Goal: Task Accomplishment & Management: Complete application form

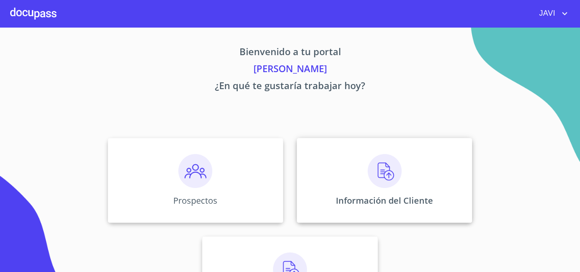
click at [384, 174] on img at bounding box center [385, 171] width 34 height 34
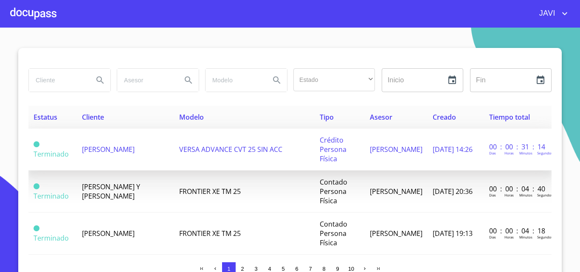
click at [122, 147] on span "[PERSON_NAME]" at bounding box center [108, 149] width 53 height 9
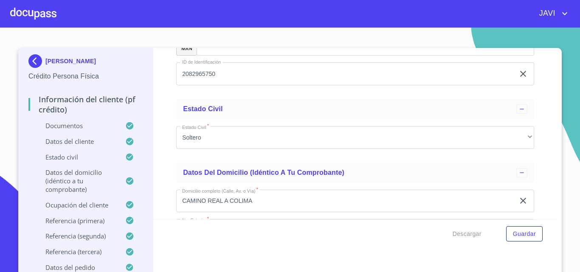
scroll to position [2888, 0]
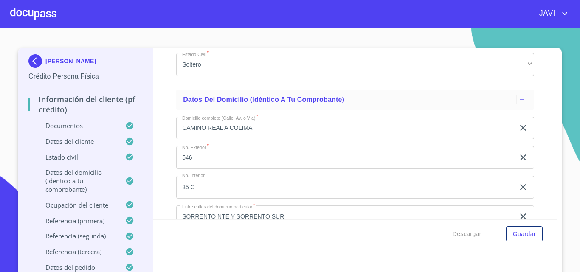
click at [34, 14] on div at bounding box center [33, 13] width 46 height 27
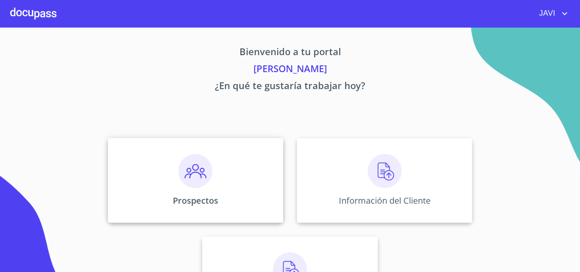
click at [199, 175] on img at bounding box center [195, 171] width 34 height 34
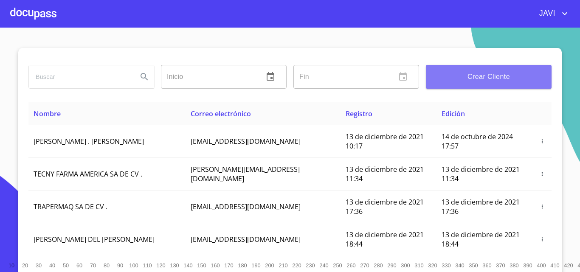
click at [480, 79] on span "Crear Cliente" at bounding box center [489, 77] width 112 height 12
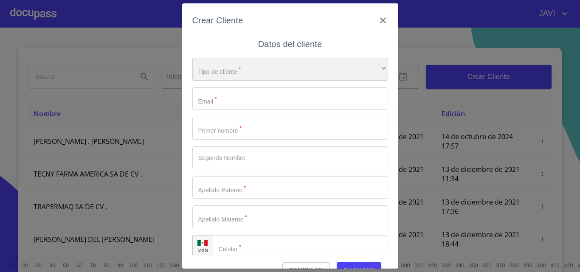
click at [231, 70] on div "​" at bounding box center [290, 69] width 196 height 23
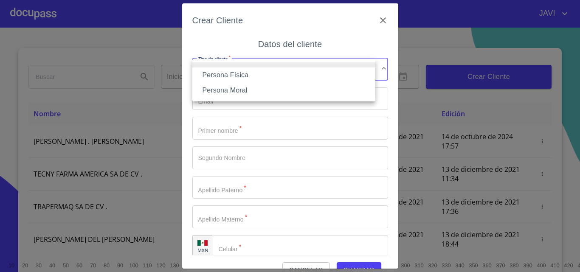
click at [222, 74] on li "Persona Física" at bounding box center [283, 75] width 183 height 15
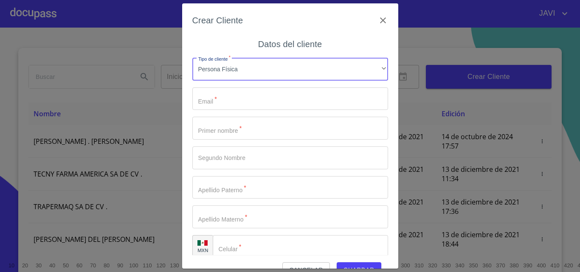
click at [211, 101] on input "Tipo de cliente   *" at bounding box center [290, 98] width 196 height 23
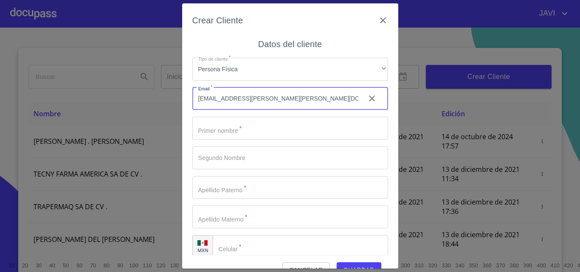
type input "[EMAIL_ADDRESS][PERSON_NAME][PERSON_NAME][DOMAIN_NAME]"
click at [211, 127] on input "Tipo de cliente   *" at bounding box center [290, 128] width 196 height 23
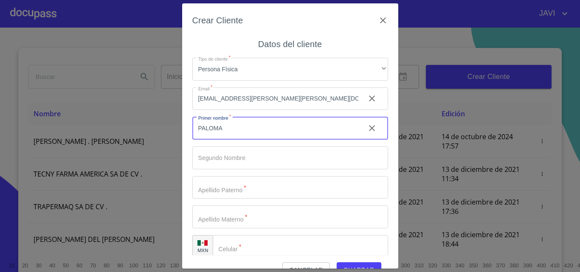
type input "PALOMA"
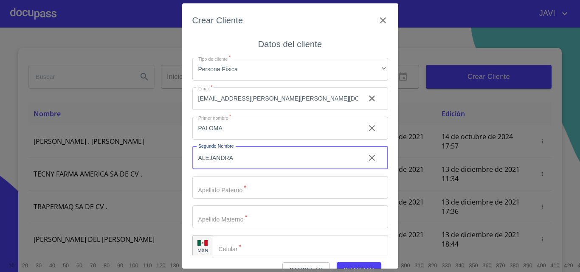
type input "ALEJANDRA"
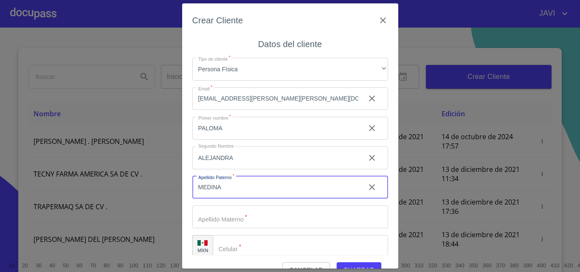
type input "MEDINA"
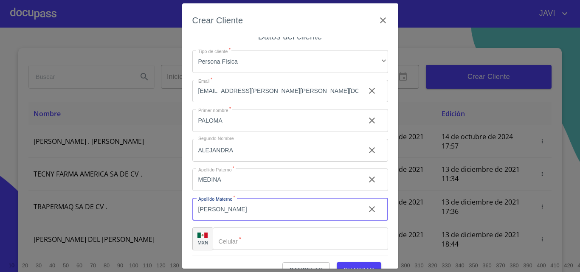
scroll to position [10, 0]
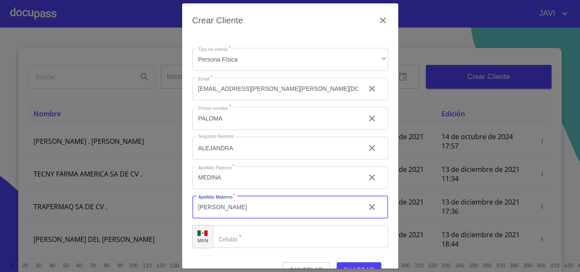
type input "[PERSON_NAME]"
click at [248, 236] on input "Tipo de cliente   *" at bounding box center [300, 236] width 175 height 23
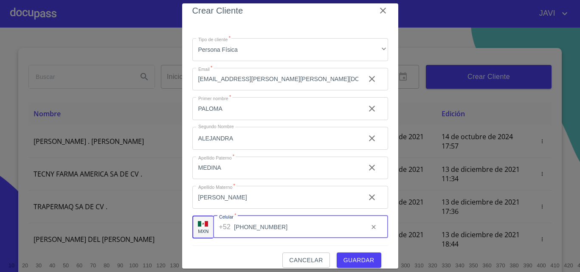
scroll to position [19, 0]
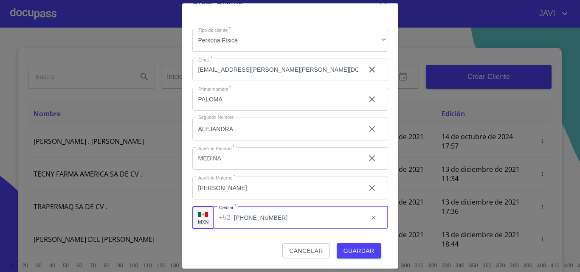
type input "[PHONE_NUMBER]"
click at [347, 250] on span "Guardar" at bounding box center [359, 251] width 31 height 11
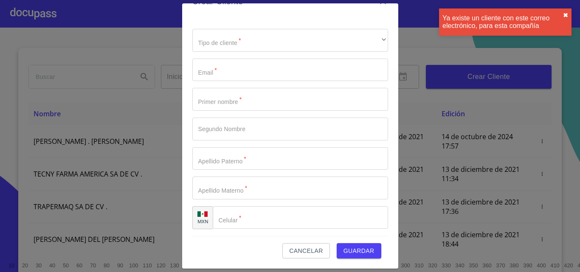
click at [566, 13] on button "✖︎" at bounding box center [565, 15] width 5 height 7
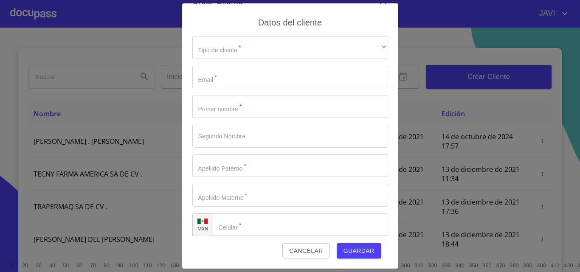
scroll to position [0, 0]
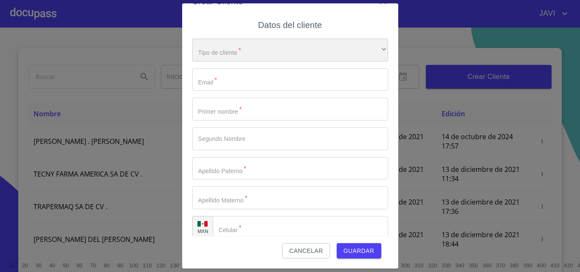
click at [222, 51] on div "​" at bounding box center [290, 50] width 196 height 23
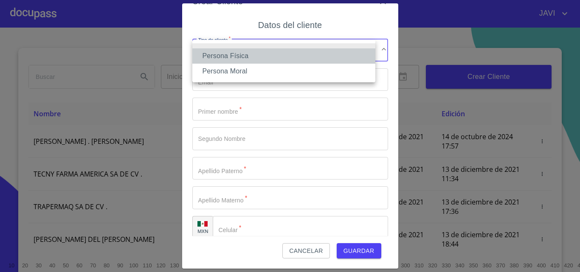
click at [239, 59] on li "Persona Física" at bounding box center [283, 55] width 183 height 15
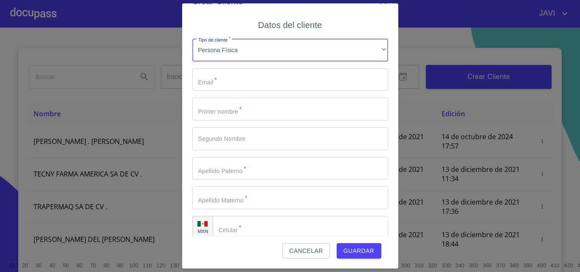
click at [218, 79] on input "Tipo de cliente   *" at bounding box center [290, 79] width 196 height 23
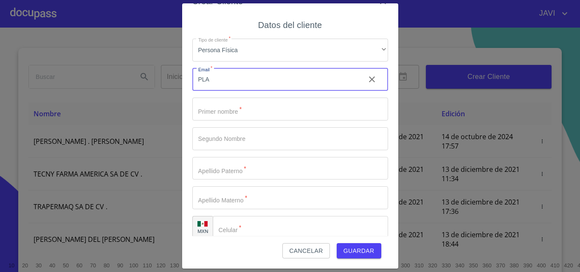
type input "PLA"
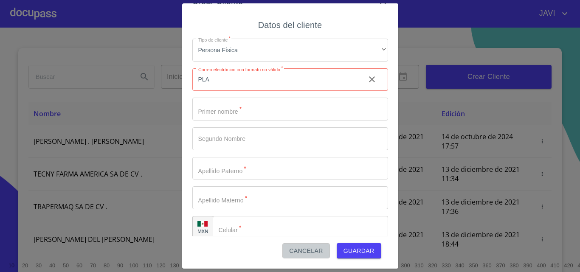
click at [299, 248] on span "Cancelar" at bounding box center [306, 251] width 34 height 11
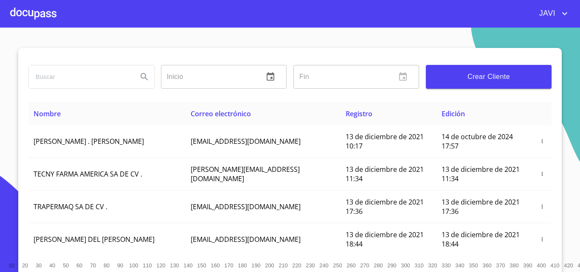
click at [66, 82] on input "search" at bounding box center [80, 76] width 102 height 23
click at [30, 9] on div at bounding box center [33, 13] width 46 height 27
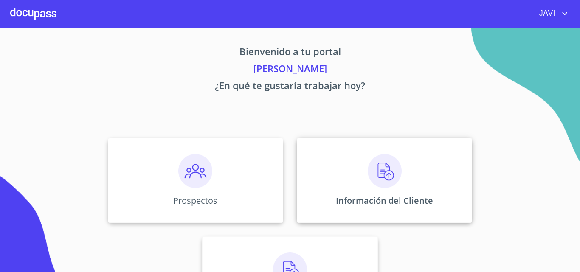
click at [378, 174] on img at bounding box center [385, 171] width 34 height 34
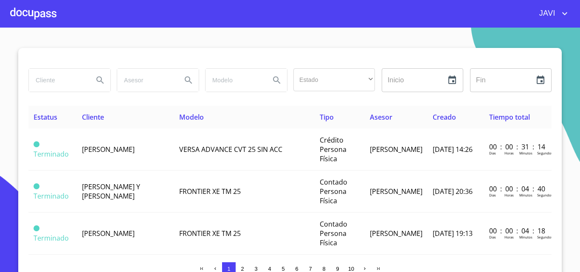
click at [23, 12] on div at bounding box center [33, 13] width 46 height 27
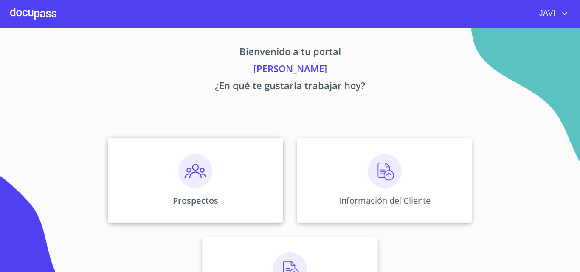
click at [201, 171] on img at bounding box center [195, 171] width 34 height 34
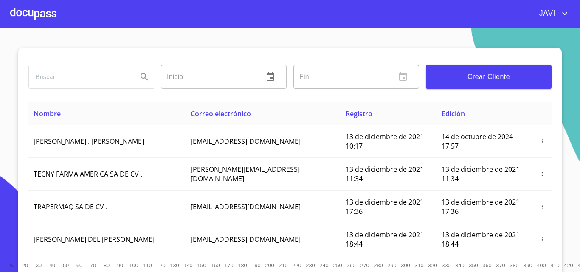
click at [78, 78] on input "search" at bounding box center [80, 76] width 102 height 23
type input "[PERSON_NAME]"
click at [144, 76] on icon "Search" at bounding box center [144, 77] width 10 height 10
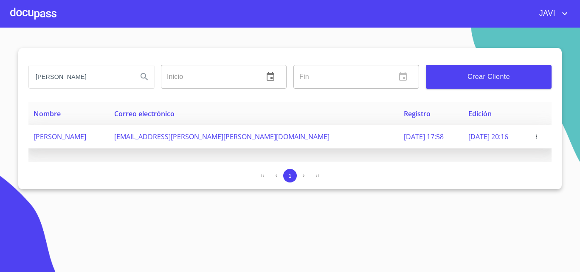
click at [540, 136] on icon "button" at bounding box center [537, 137] width 6 height 6
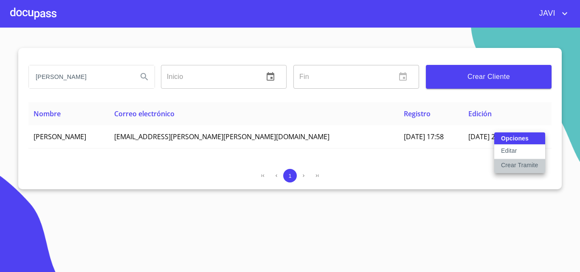
click at [527, 164] on p "Crear Tramite" at bounding box center [519, 165] width 37 height 8
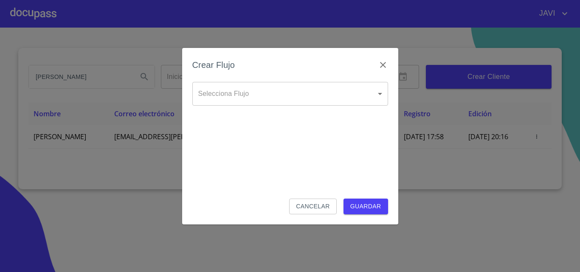
click at [251, 90] on body "[PERSON_NAME] ​ Fin ​ Crear Cliente Nombre Correo electrónico Registro Edición …" at bounding box center [290, 136] width 580 height 272
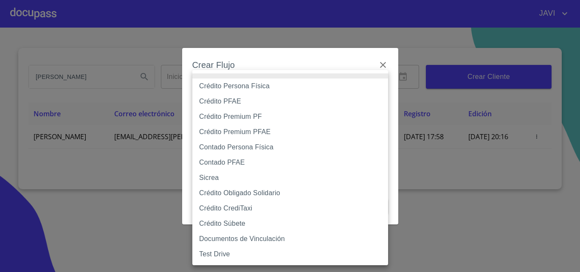
click at [240, 90] on li "Crédito Persona Física" at bounding box center [290, 86] width 196 height 15
type input "61b033e49b8c202ad5bb7912"
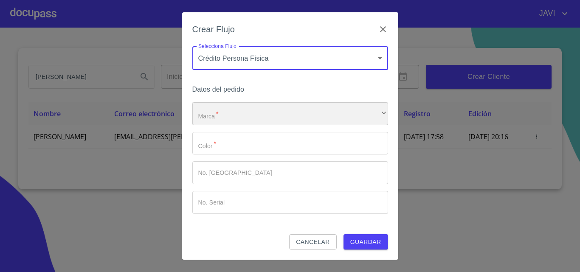
click at [229, 112] on div "​" at bounding box center [290, 113] width 196 height 23
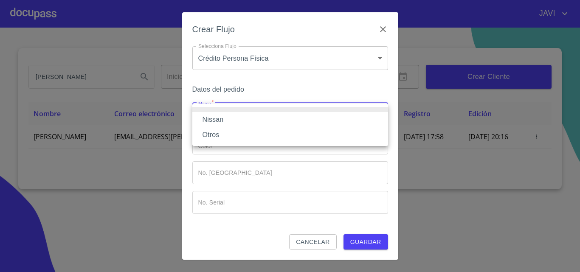
click at [218, 118] on li "Nissan" at bounding box center [290, 119] width 196 height 15
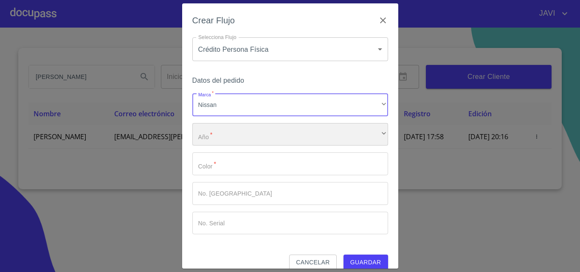
click at [234, 141] on div "​" at bounding box center [290, 134] width 196 height 23
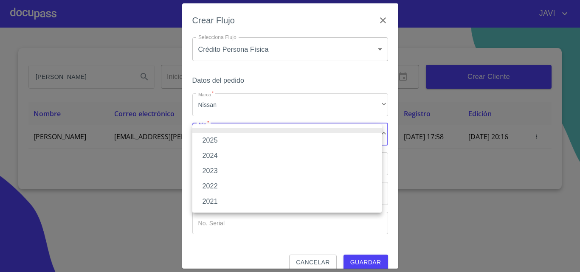
click at [217, 140] on li "2025" at bounding box center [286, 140] width 189 height 15
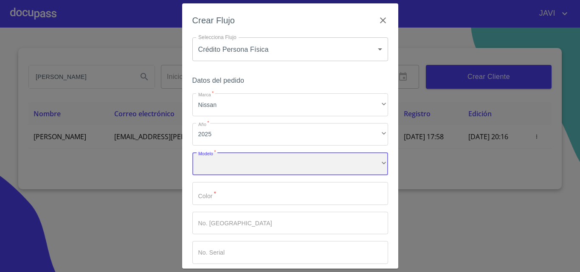
click at [237, 164] on div "​" at bounding box center [290, 163] width 196 height 23
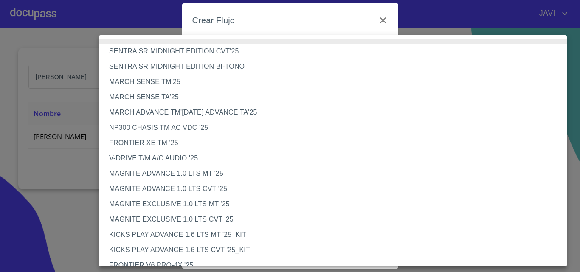
scroll to position [42, 0]
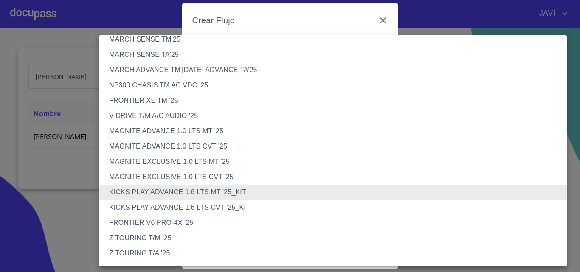
click at [219, 206] on li "KICKS PLAY ADVANCE 1.6 LTS CVT '25_KIT" at bounding box center [336, 207] width 474 height 15
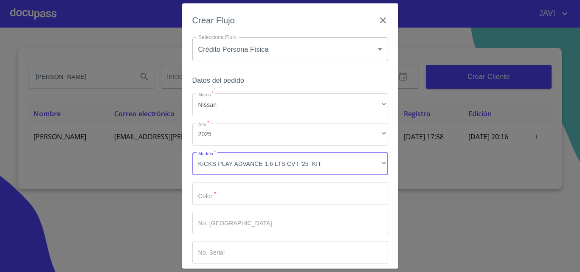
click at [224, 196] on input "Marca   *" at bounding box center [290, 193] width 196 height 23
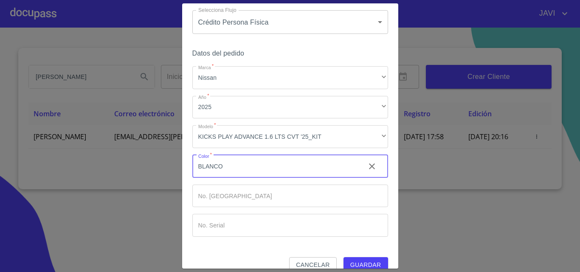
scroll to position [41, 0]
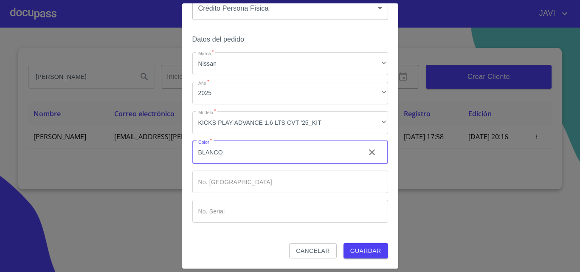
type input "BLANCO"
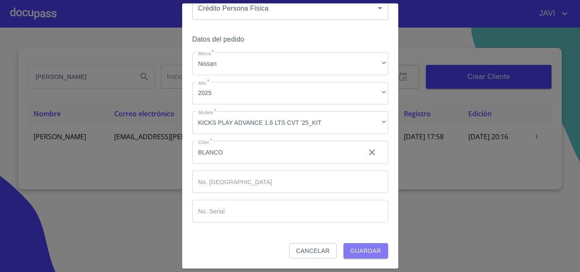
click at [358, 251] on span "Guardar" at bounding box center [365, 251] width 31 height 11
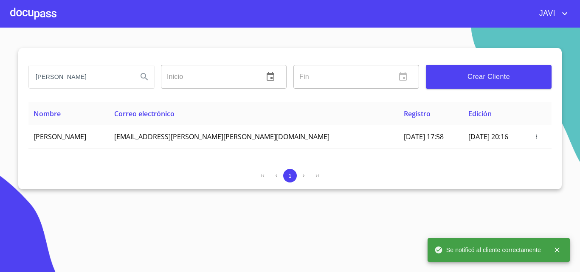
click at [46, 16] on div at bounding box center [33, 13] width 46 height 27
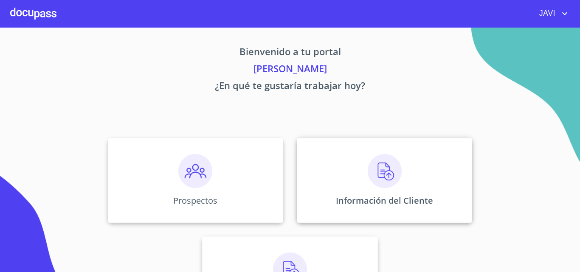
click at [387, 170] on img at bounding box center [385, 171] width 34 height 34
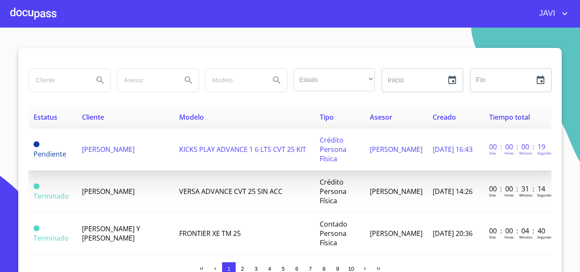
click at [106, 147] on span "[PERSON_NAME]" at bounding box center [108, 149] width 53 height 9
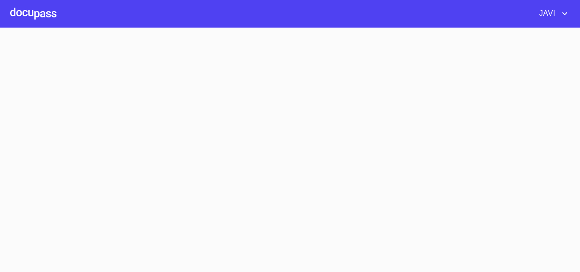
click at [106, 147] on section at bounding box center [290, 150] width 580 height 245
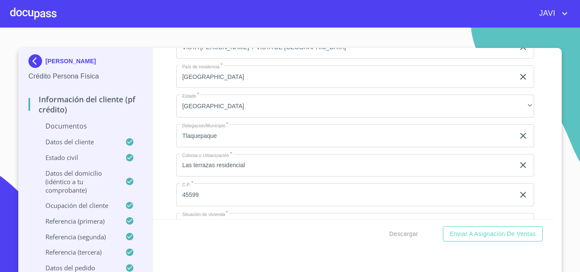
scroll to position [2548, 0]
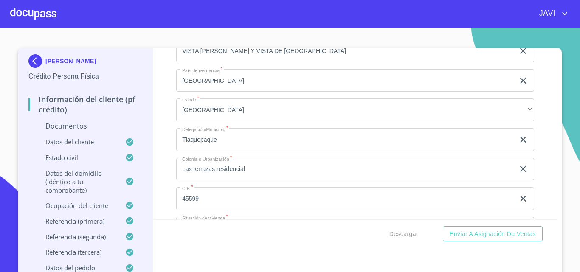
type input "8"
click at [169, 124] on div "Información del cliente (PF crédito) Documentos Documento de identificación   *…" at bounding box center [355, 134] width 405 height 172
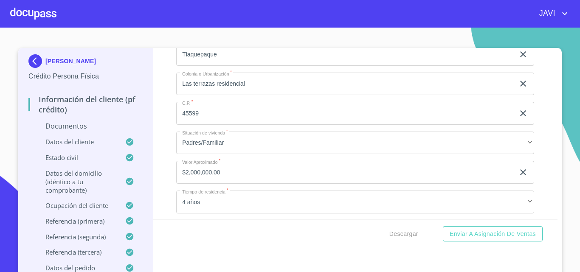
scroll to position [2633, 0]
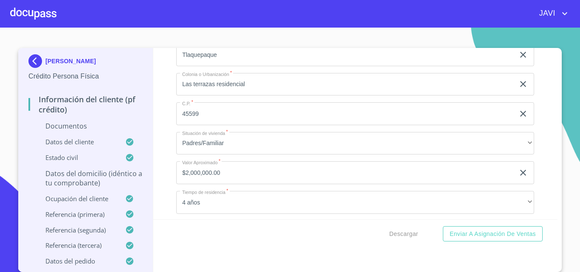
type input "RAYON"
drag, startPoint x: 518, startPoint y: 134, endPoint x: 203, endPoint y: 137, distance: 315.1
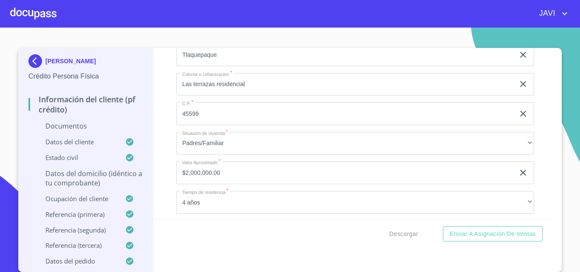
type input "22"
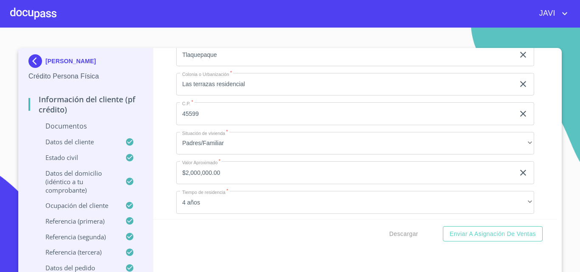
type input "A"
click at [166, 162] on div "Información del cliente (PF crédito) Documentos Documento de identificación   *…" at bounding box center [355, 134] width 405 height 172
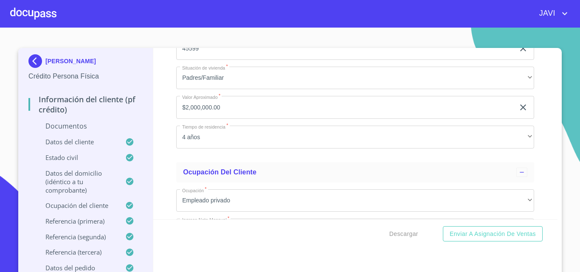
scroll to position [2718, 0]
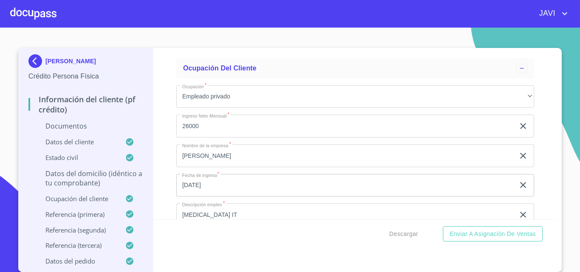
scroll to position [2803, 0]
type input "[PERSON_NAME] Y [GEOGRAPHIC_DATA]"
type input "TLAJOMULCO DE ZUÑIGA"
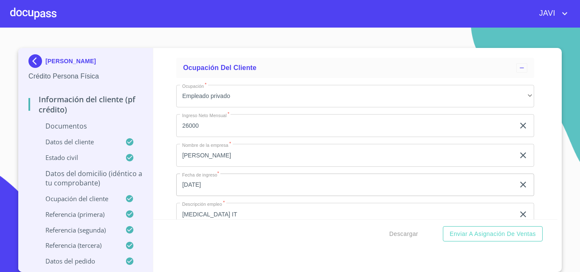
type input "S"
type input "SANTA CRUZ DE LAS FLORES"
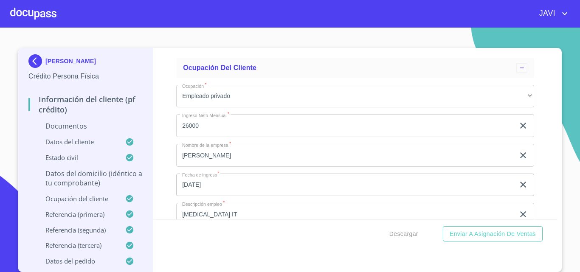
type input "45640"
click at [166, 158] on div "Información del cliente (PF crédito) Documentos Documento de identificación   *…" at bounding box center [355, 134] width 405 height 172
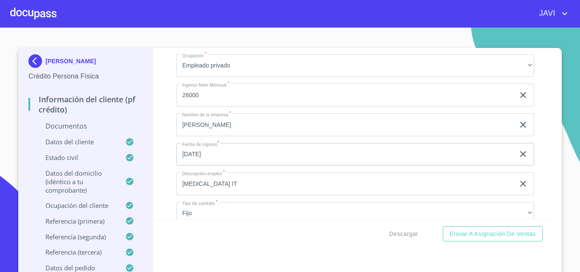
scroll to position [2888, 0]
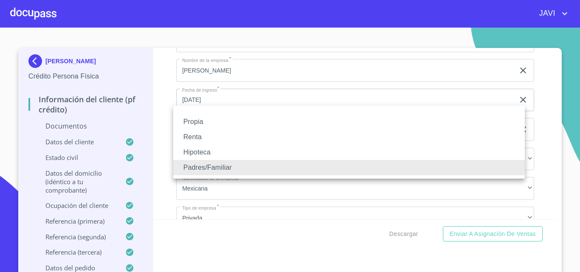
click at [190, 124] on li "Propia" at bounding box center [349, 121] width 352 height 15
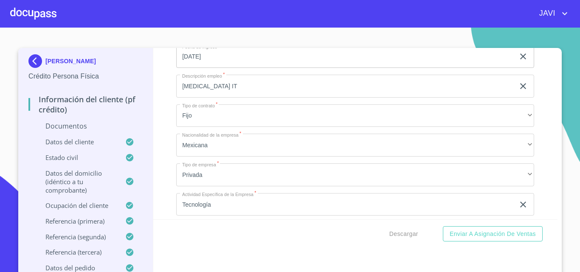
scroll to position [2973, 0]
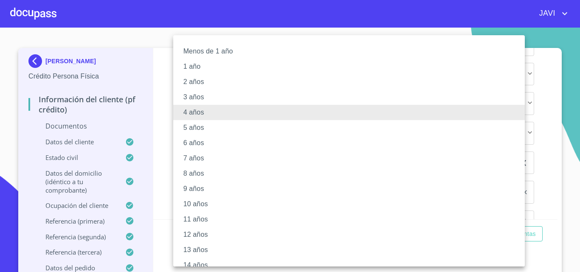
click at [198, 201] on li "10 años" at bounding box center [352, 204] width 358 height 15
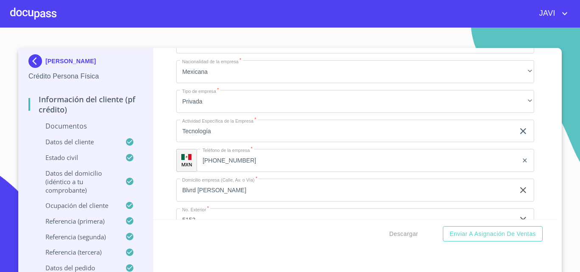
scroll to position [3058, 0]
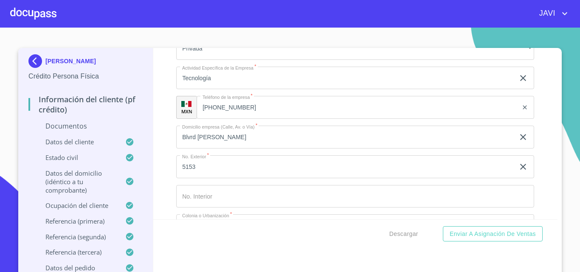
drag, startPoint x: 515, startPoint y: 97, endPoint x: 335, endPoint y: 96, distance: 180.1
type input "30000"
click at [167, 141] on div "Información del cliente (PF crédito) Documentos Documento de identificación   *…" at bounding box center [355, 134] width 405 height 172
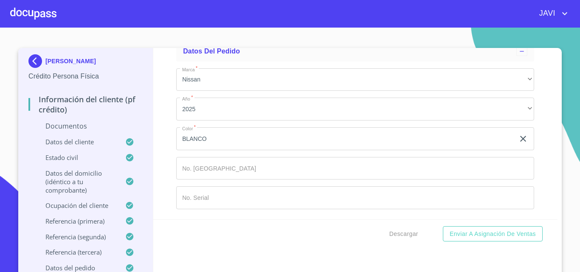
scroll to position [4289, 0]
click at [504, 237] on span "Enviar a Asignación de Ventas" at bounding box center [493, 234] width 86 height 11
click at [163, 128] on div "Información del cliente (PF crédito) Documentos Documento de identificación   *…" at bounding box center [355, 134] width 405 height 172
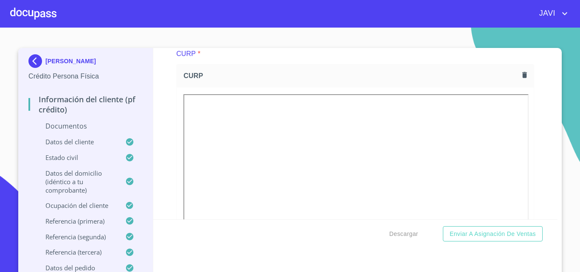
click at [29, 14] on div at bounding box center [33, 13] width 46 height 27
